Goal: Find specific page/section: Find specific page/section

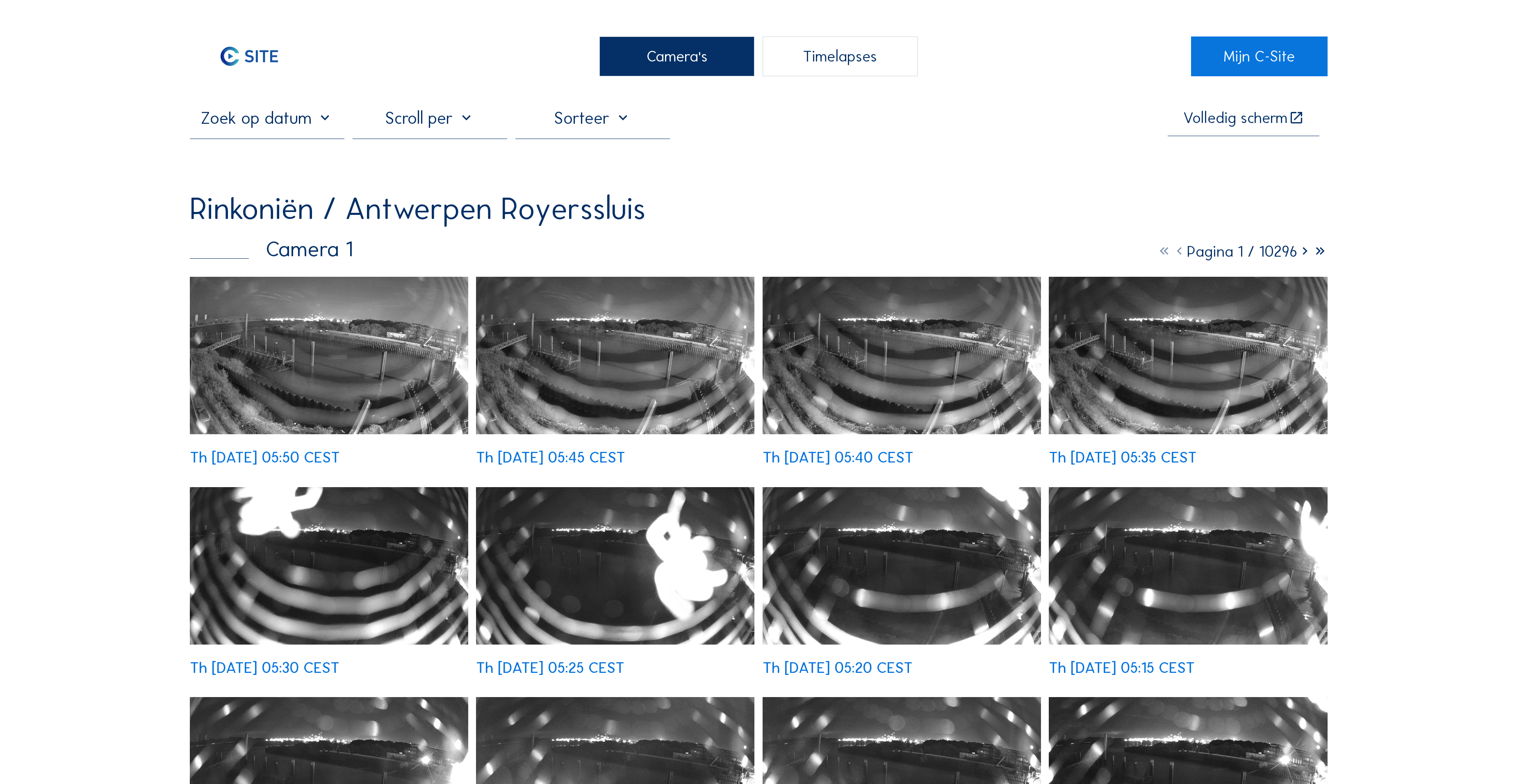
click at [633, 58] on div "Camera's" at bounding box center [676, 57] width 154 height 40
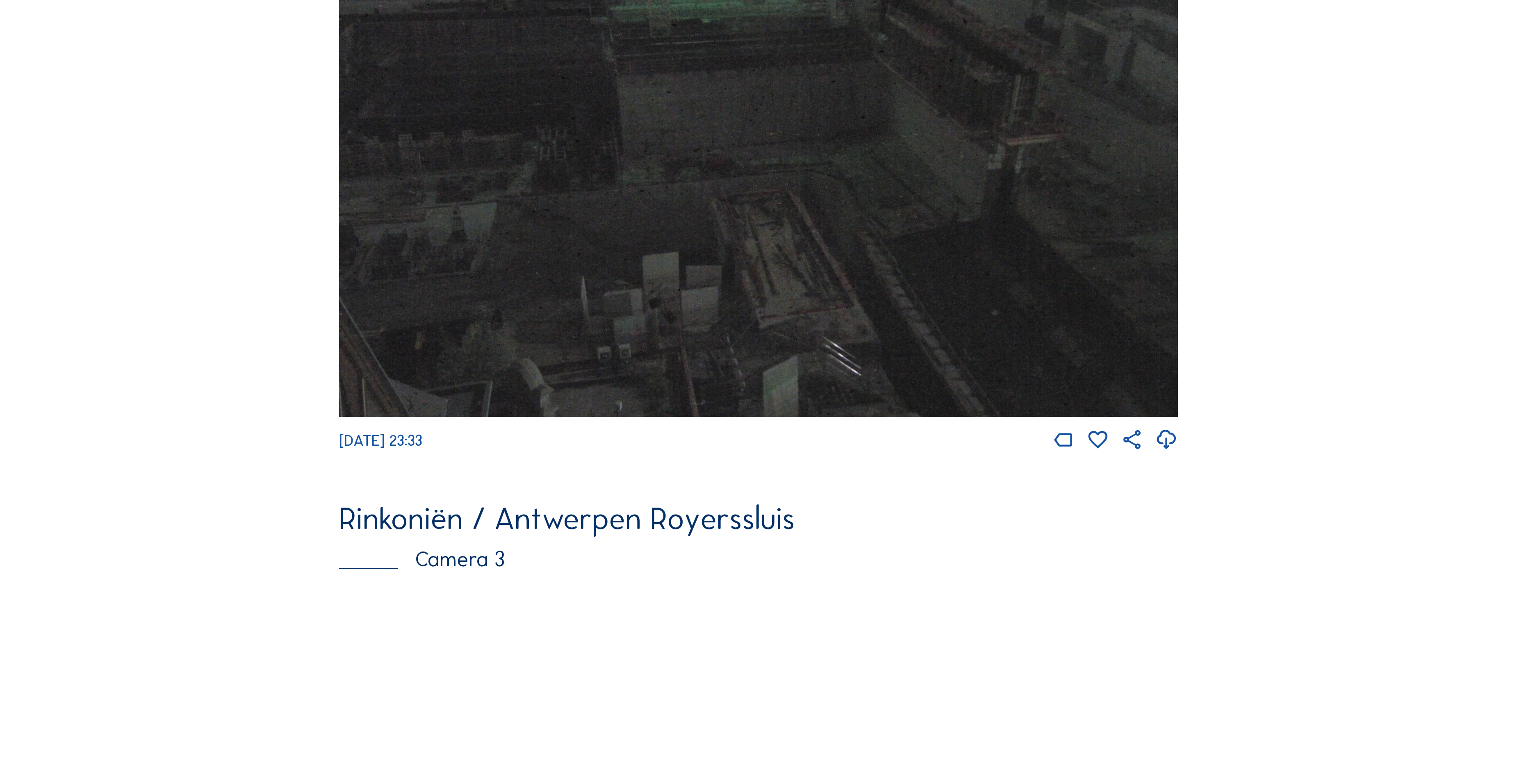
scroll to position [1626, 0]
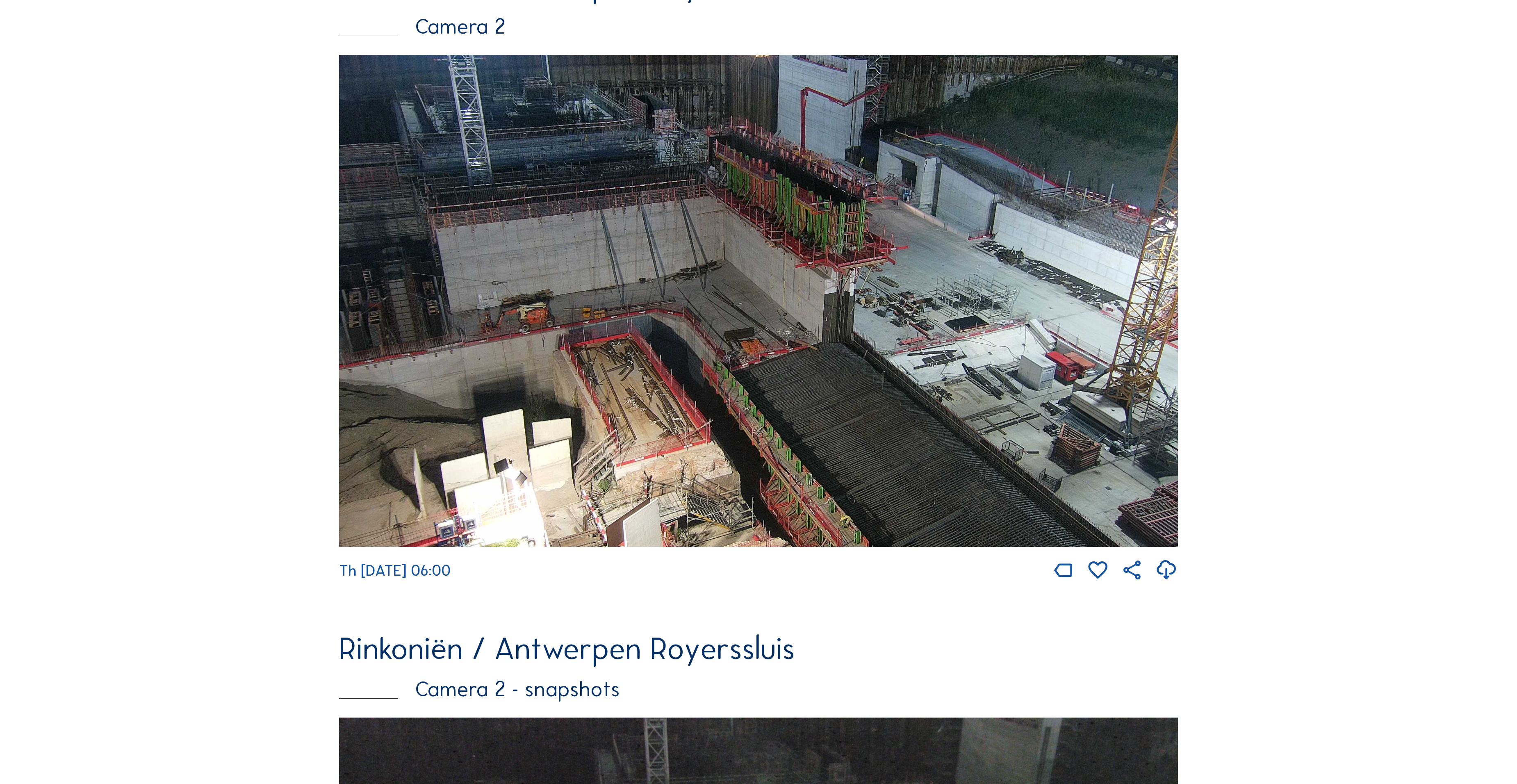
scroll to position [164, 0]
